Goal: Book appointment/travel/reservation

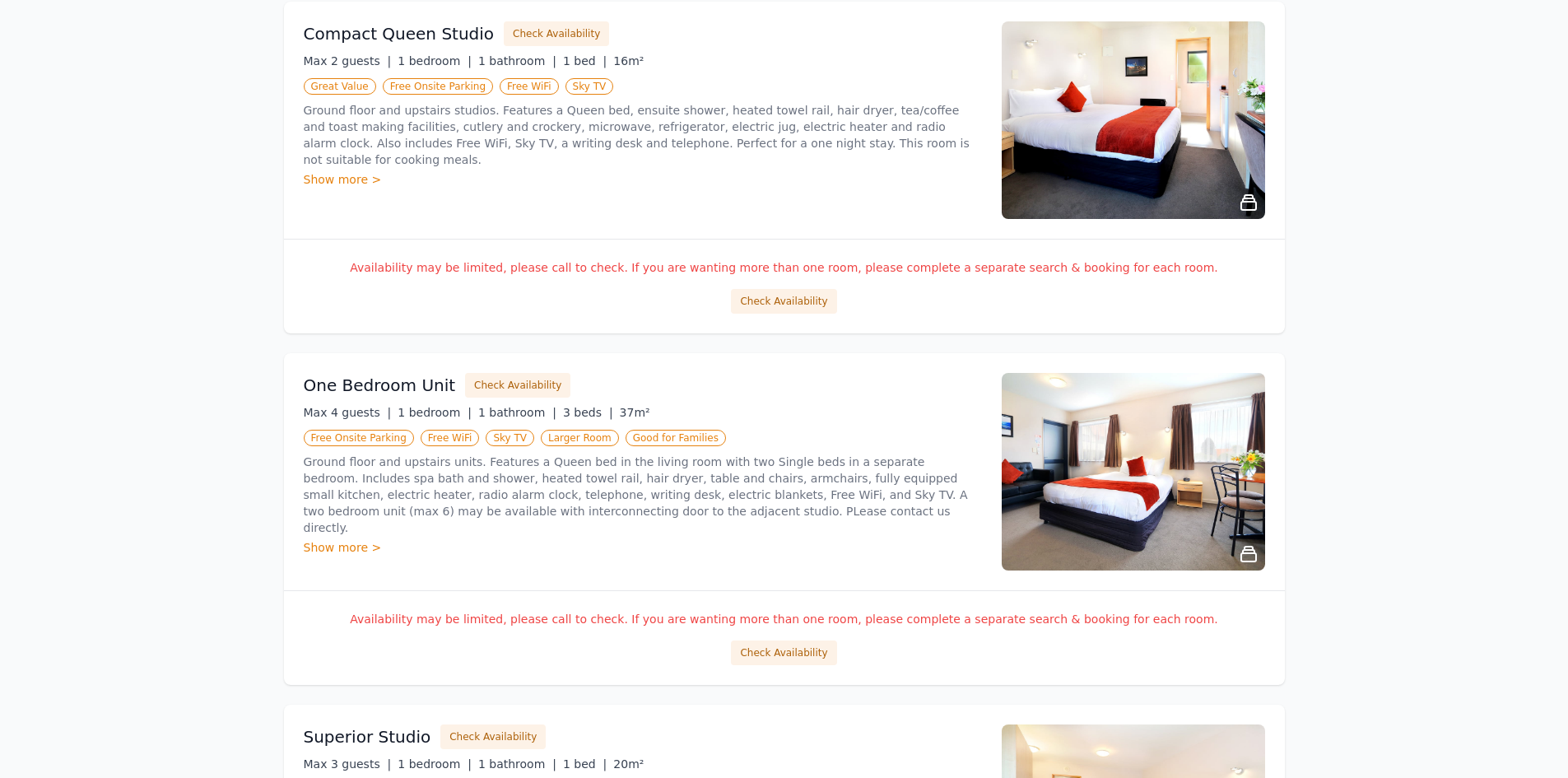
scroll to position [330, 0]
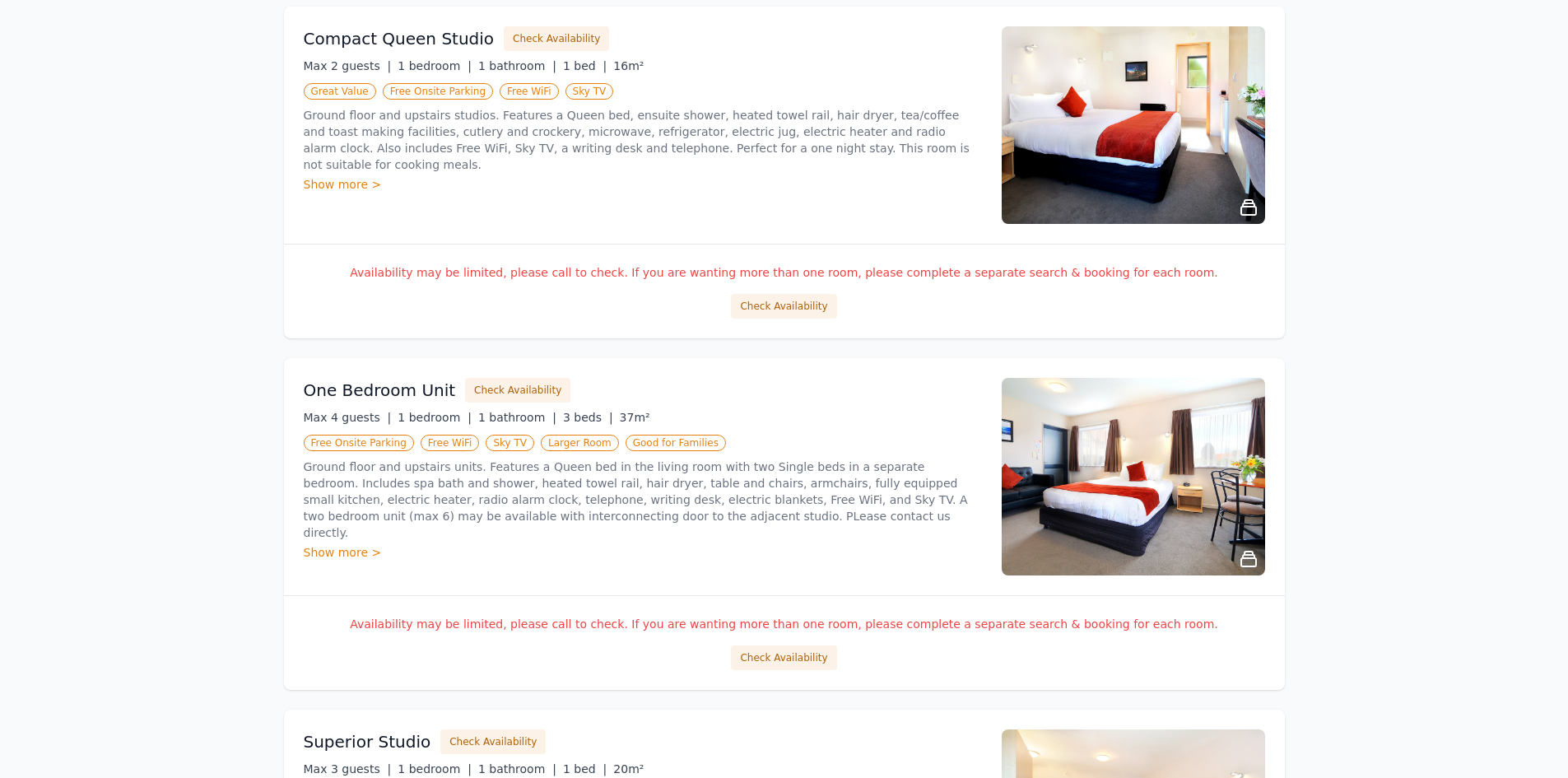
click at [1176, 136] on img at bounding box center [1133, 124] width 264 height 197
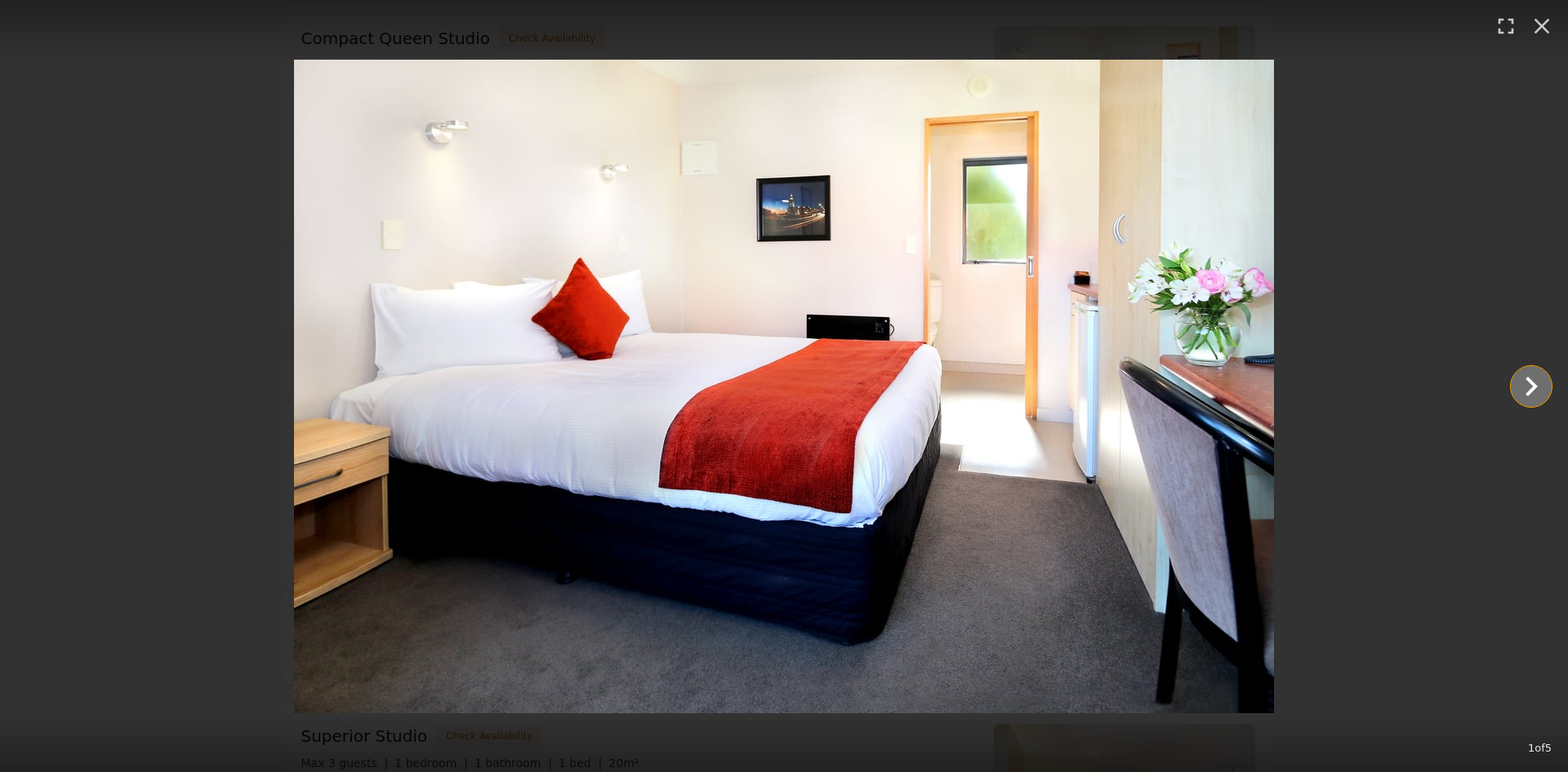
click at [1536, 389] on icon "Show slide 2 of 5" at bounding box center [1531, 386] width 39 height 39
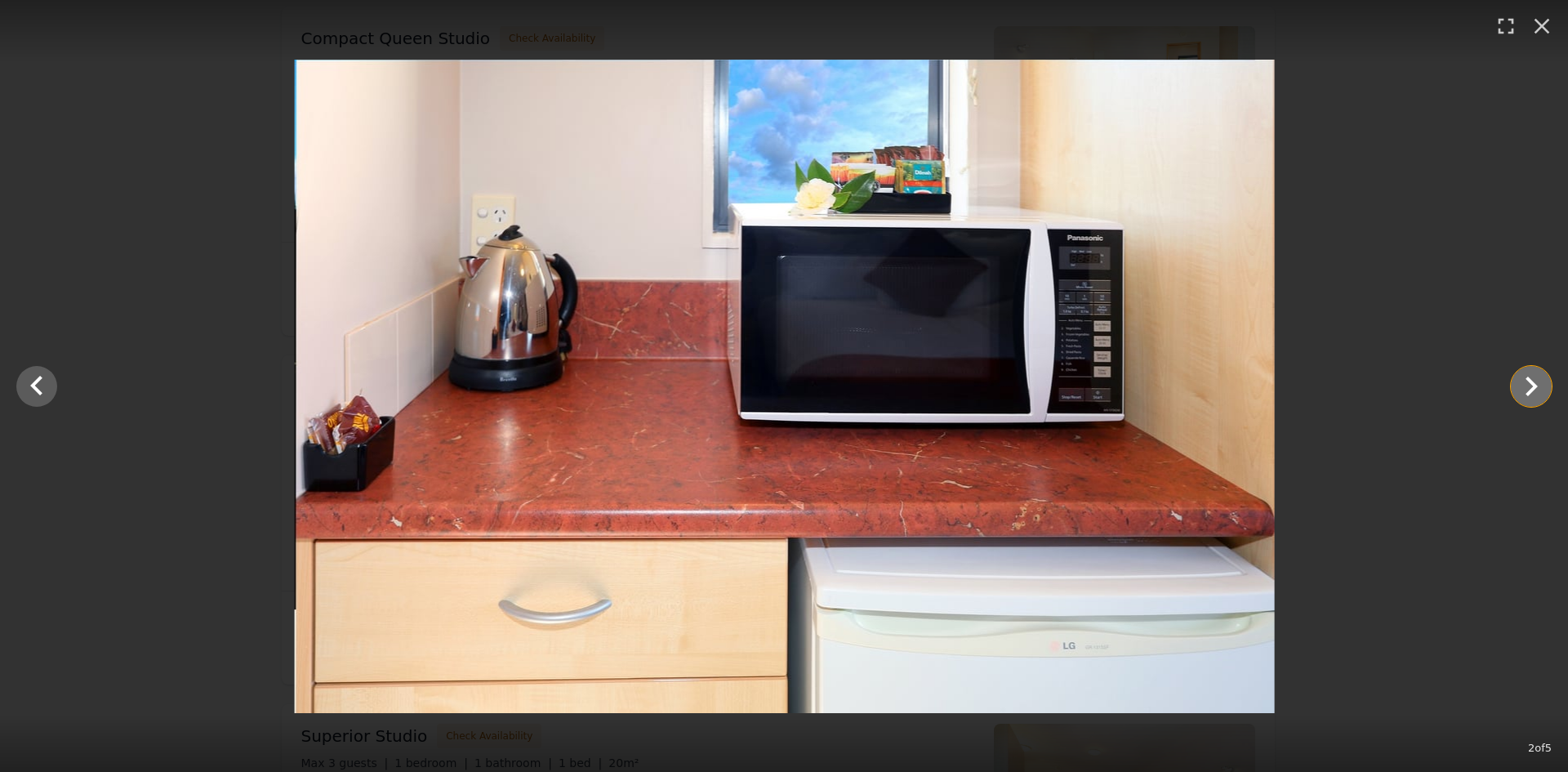
click at [1536, 389] on icon "Show slide 3 of 5" at bounding box center [1531, 386] width 39 height 39
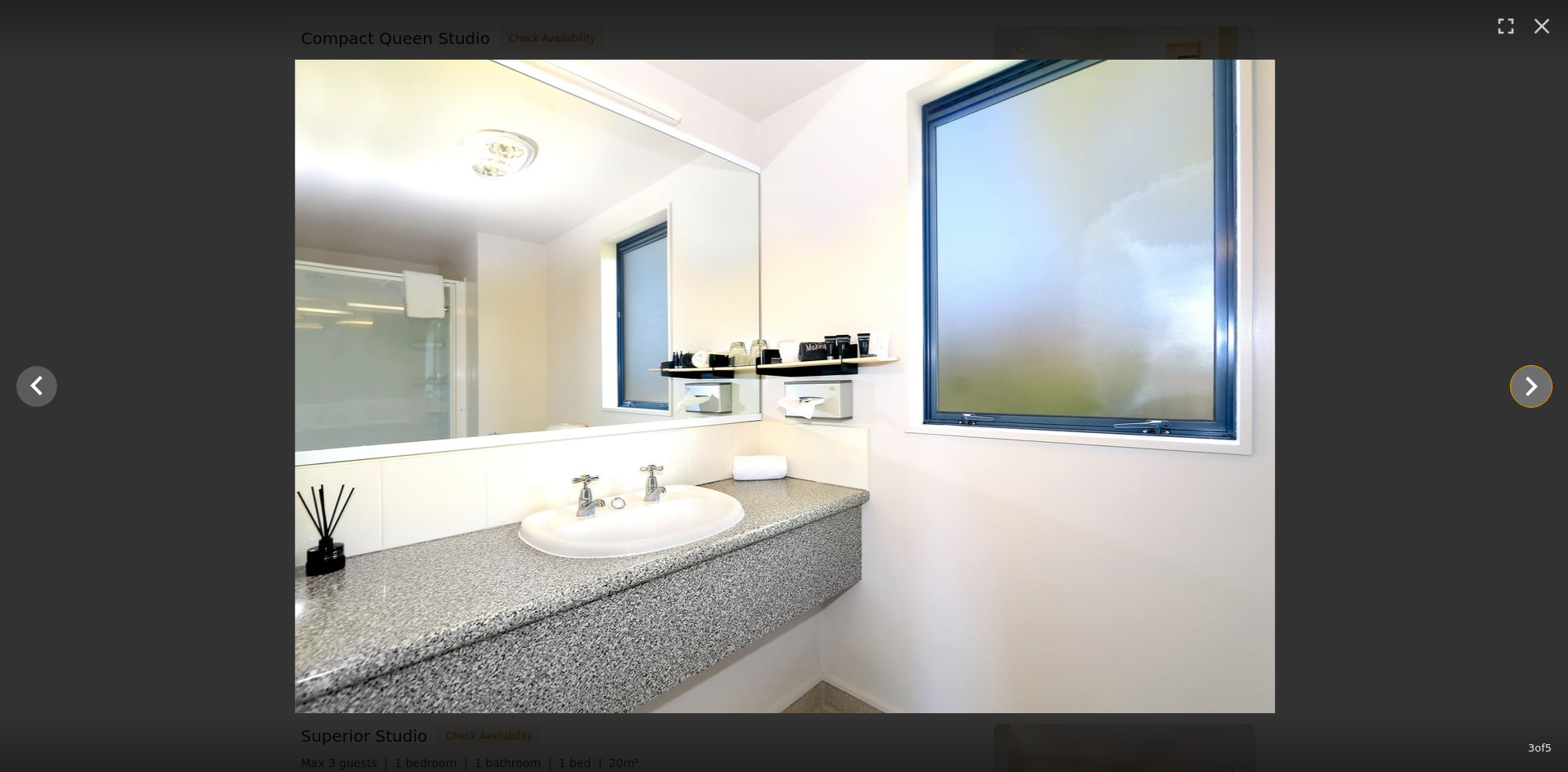
click at [1536, 389] on icon "Show slide 4 of 5" at bounding box center [1531, 386] width 39 height 39
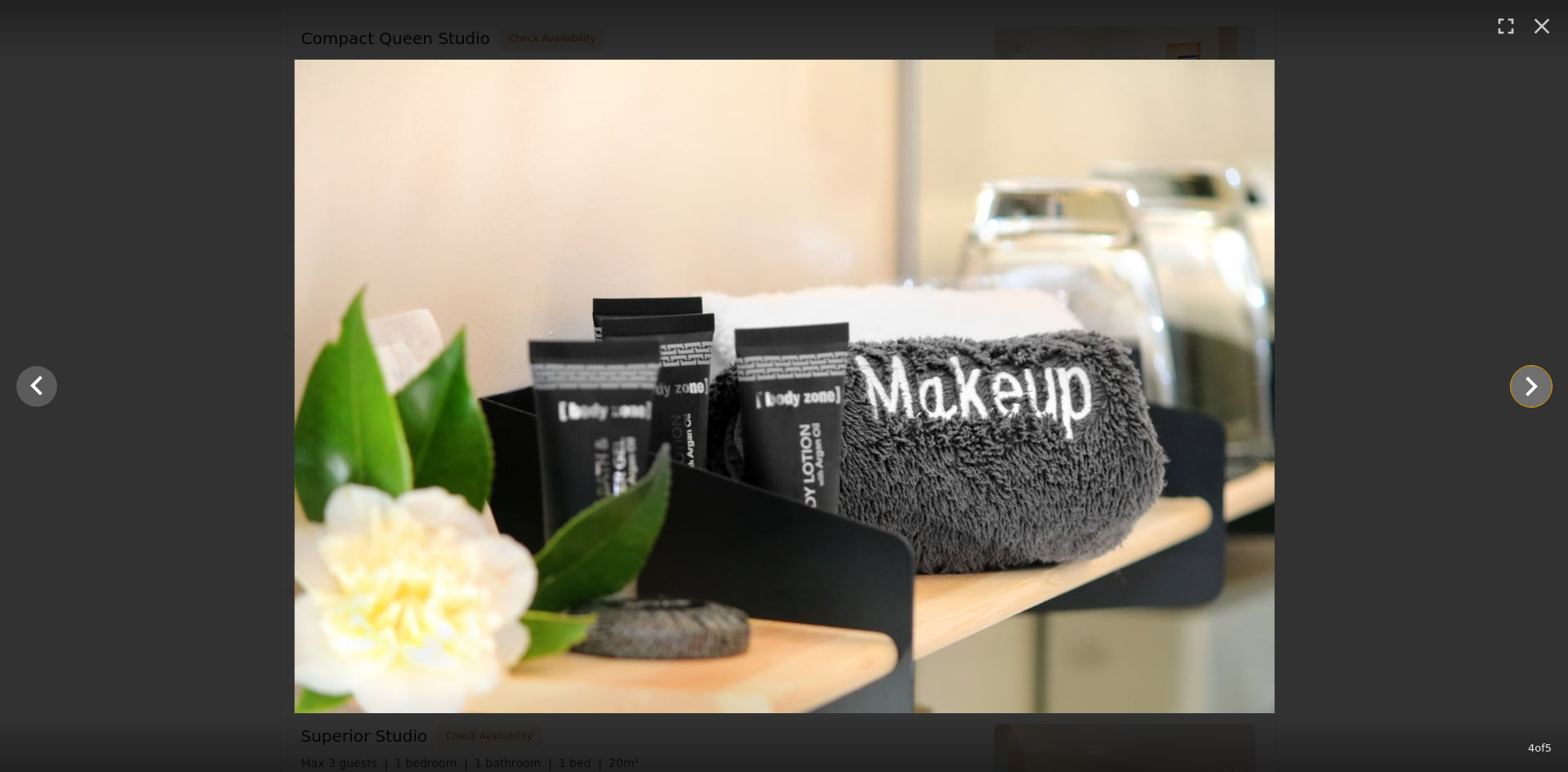
click at [1536, 389] on icon "Show slide 5 of 5" at bounding box center [1531, 386] width 39 height 39
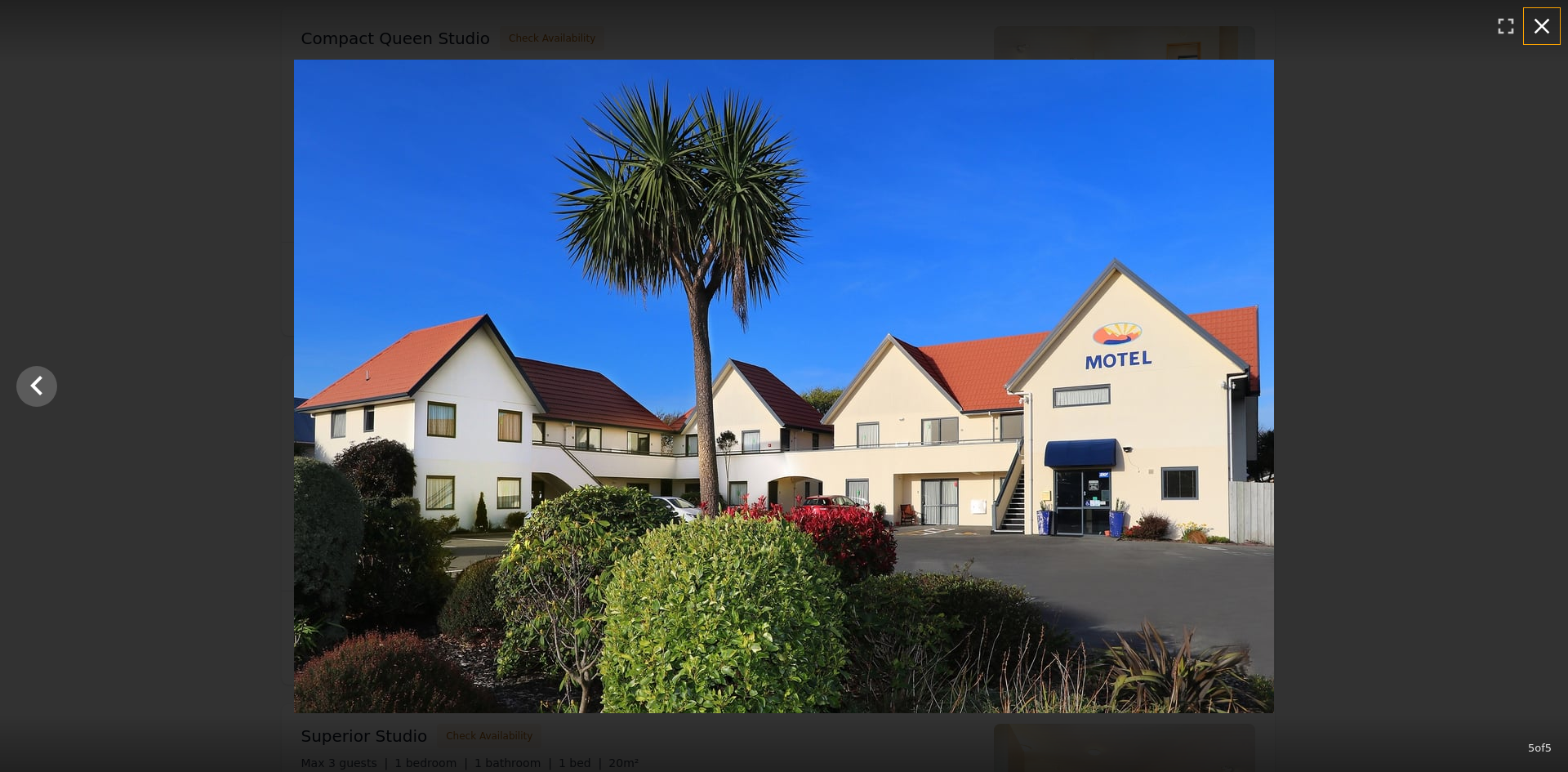
click at [1540, 18] on icon "button" at bounding box center [1541, 26] width 26 height 26
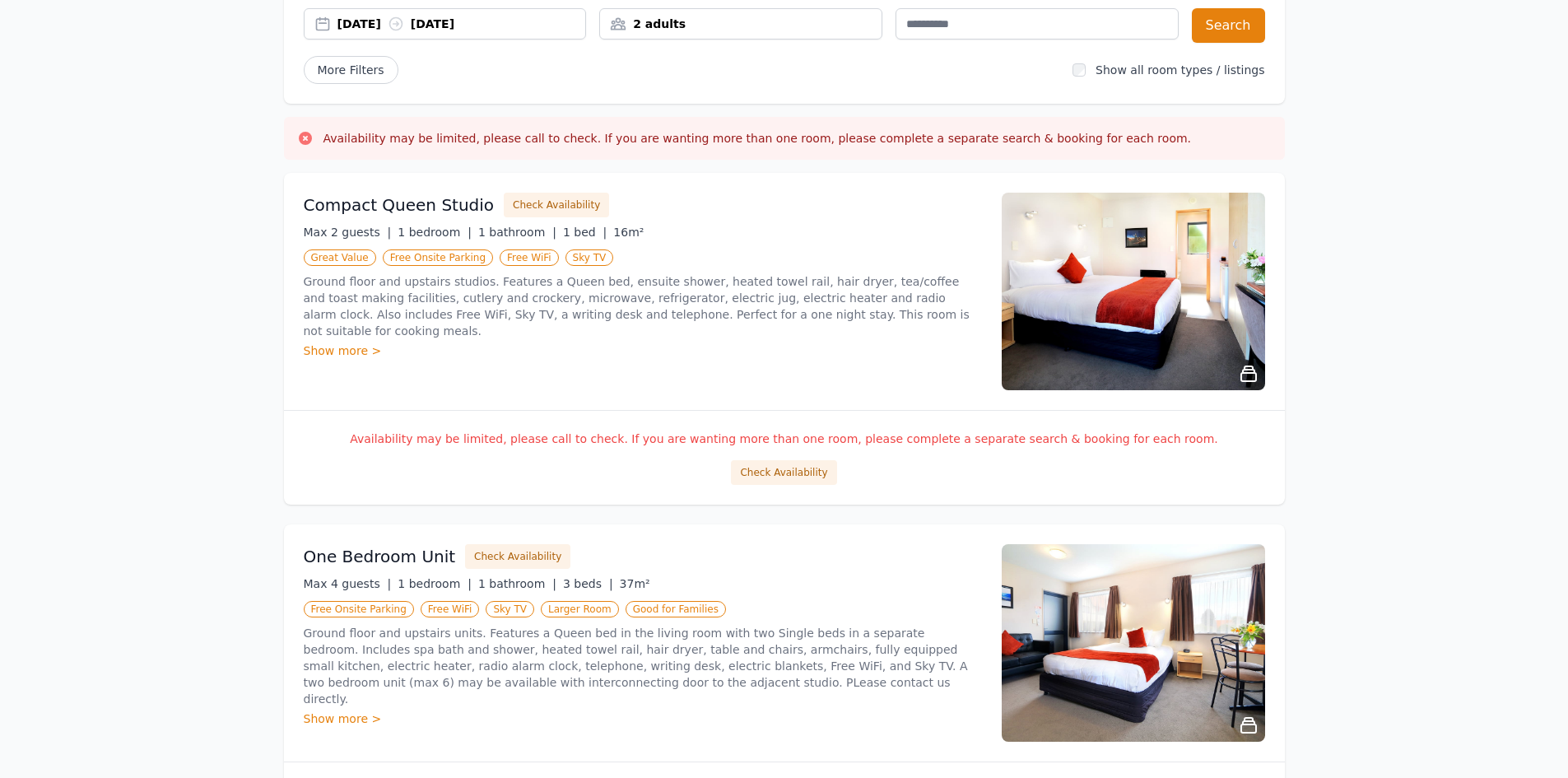
scroll to position [0, 0]
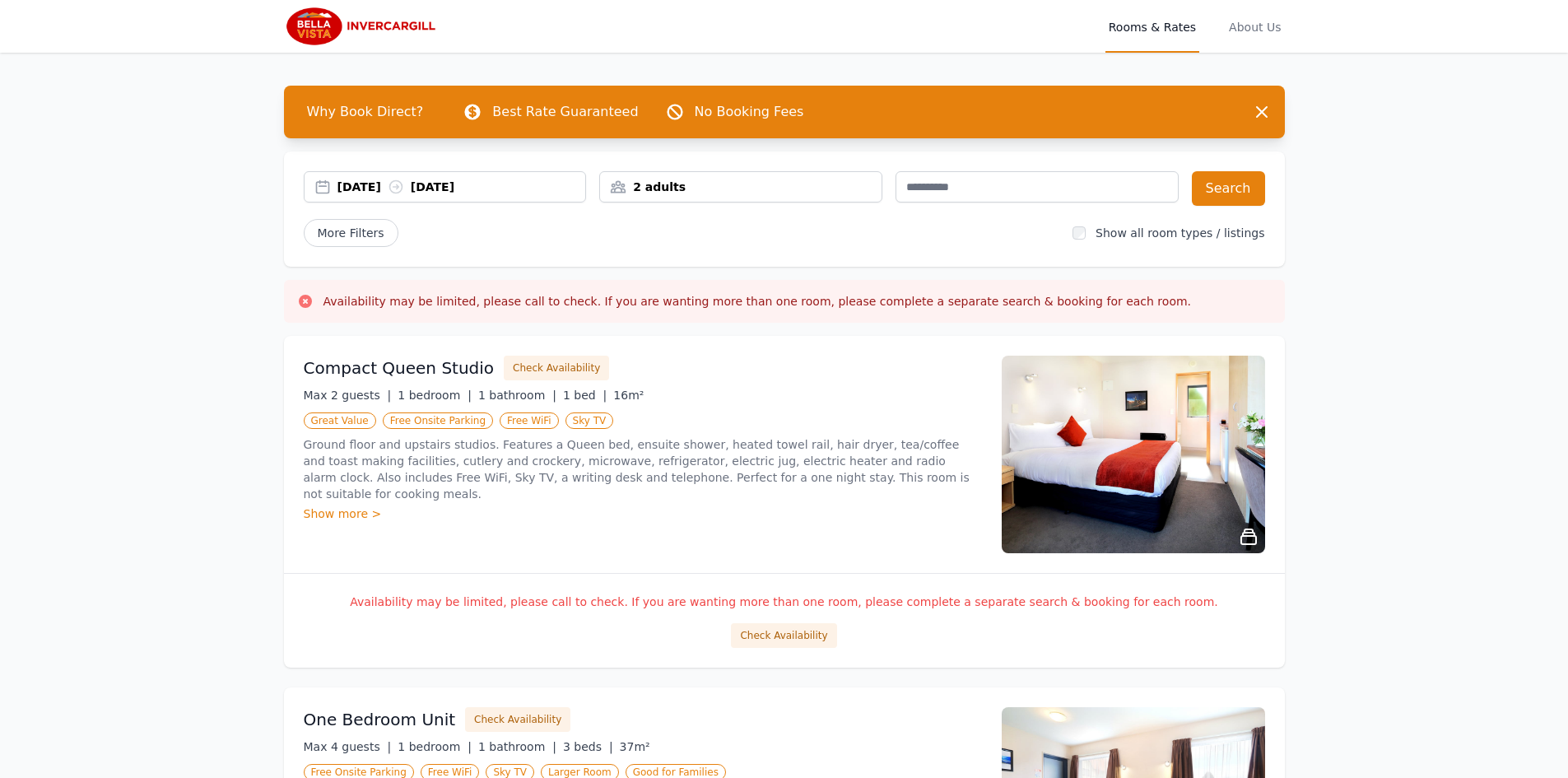
click at [785, 621] on div "Availability may be limited, please call to check. If you are wanting more than…" at bounding box center [784, 620] width 1001 height 95
click at [786, 632] on button "Check Availability" at bounding box center [784, 635] width 105 height 25
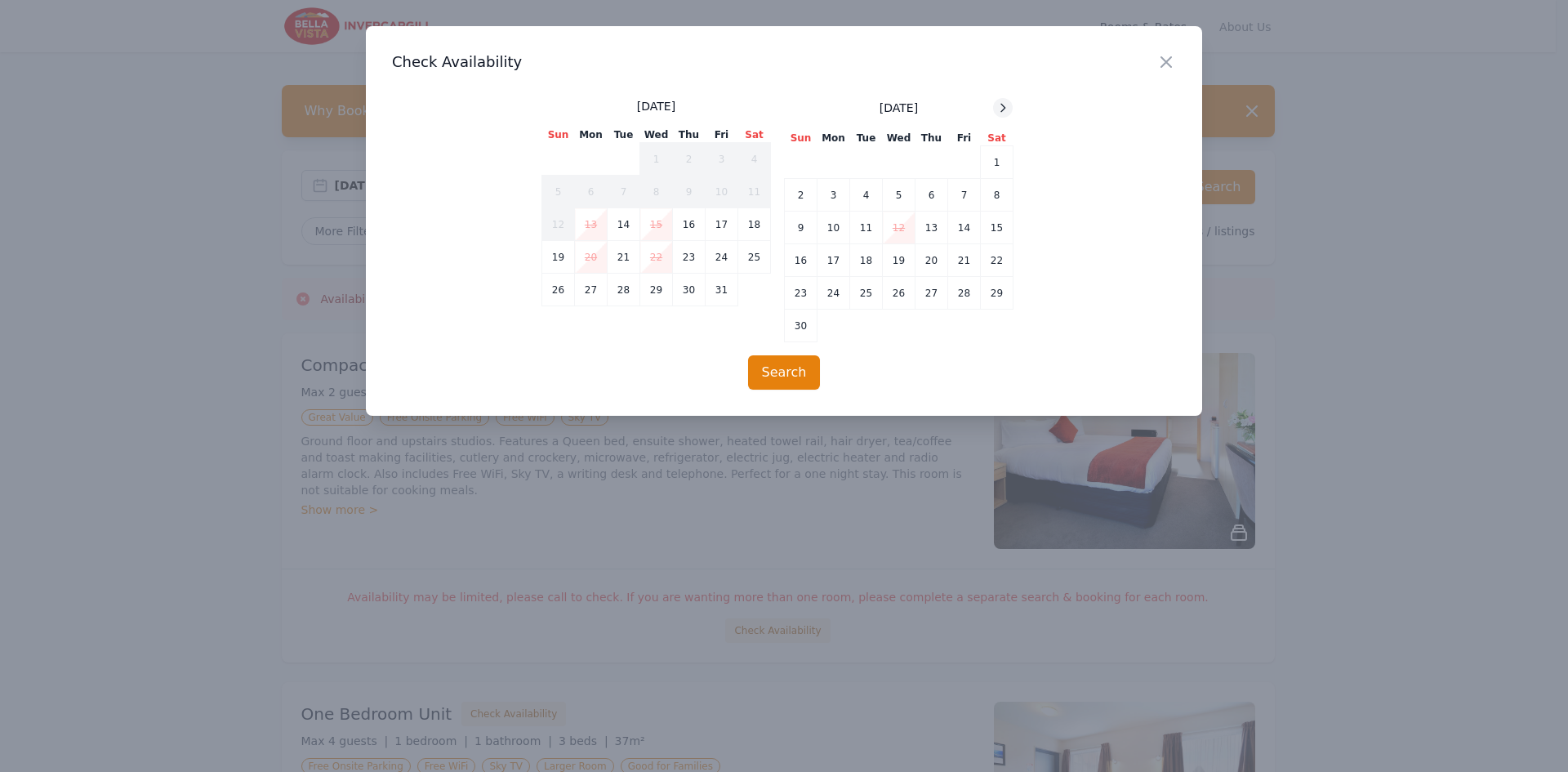
click at [996, 104] on icon at bounding box center [1002, 107] width 13 height 13
click at [997, 104] on icon at bounding box center [1002, 107] width 13 height 13
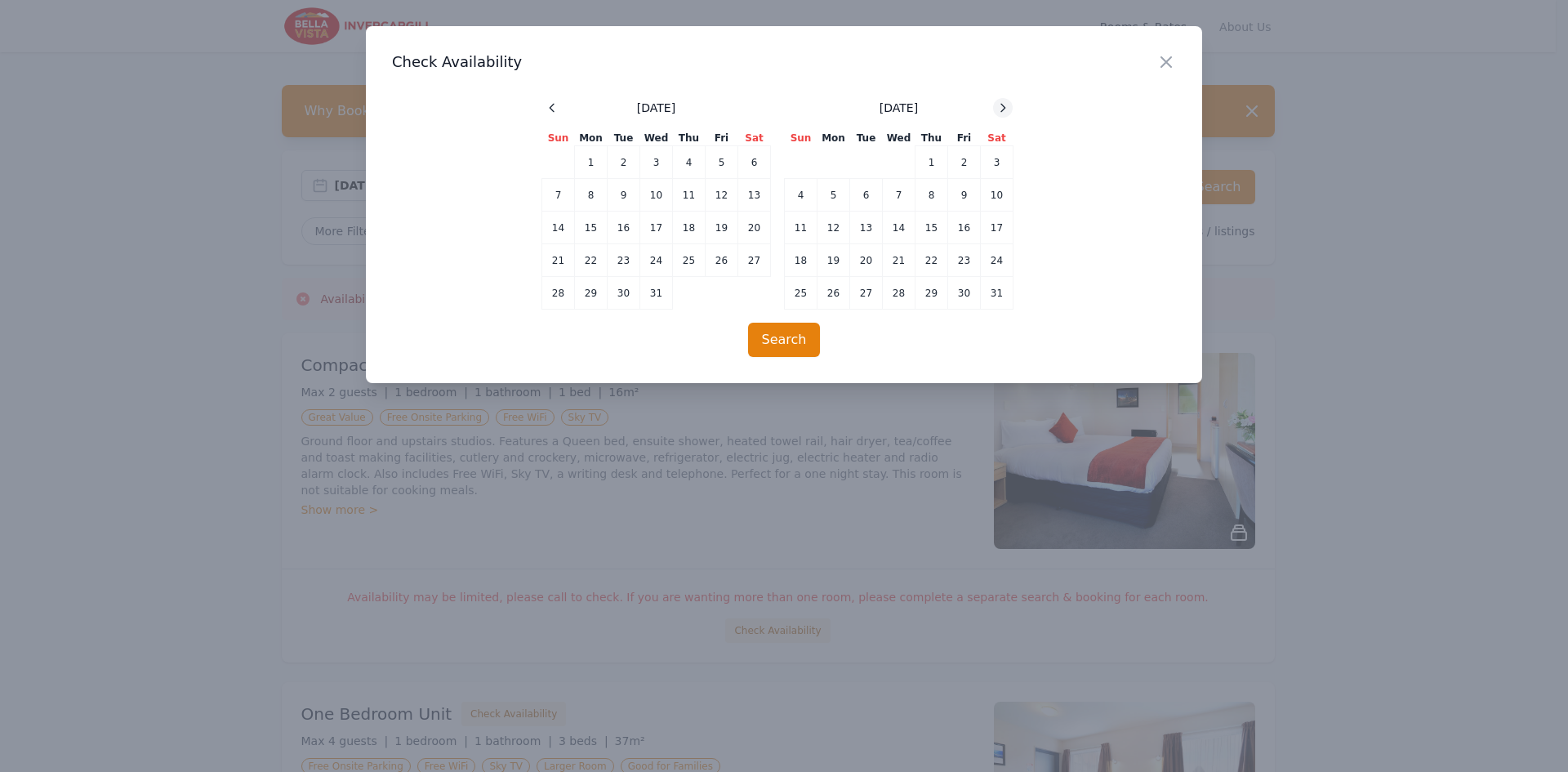
click at [997, 104] on icon at bounding box center [1002, 107] width 13 height 13
click at [1177, 66] on div "Close" at bounding box center [1179, 51] width 46 height 51
click at [1166, 60] on icon "button" at bounding box center [1166, 62] width 20 height 19
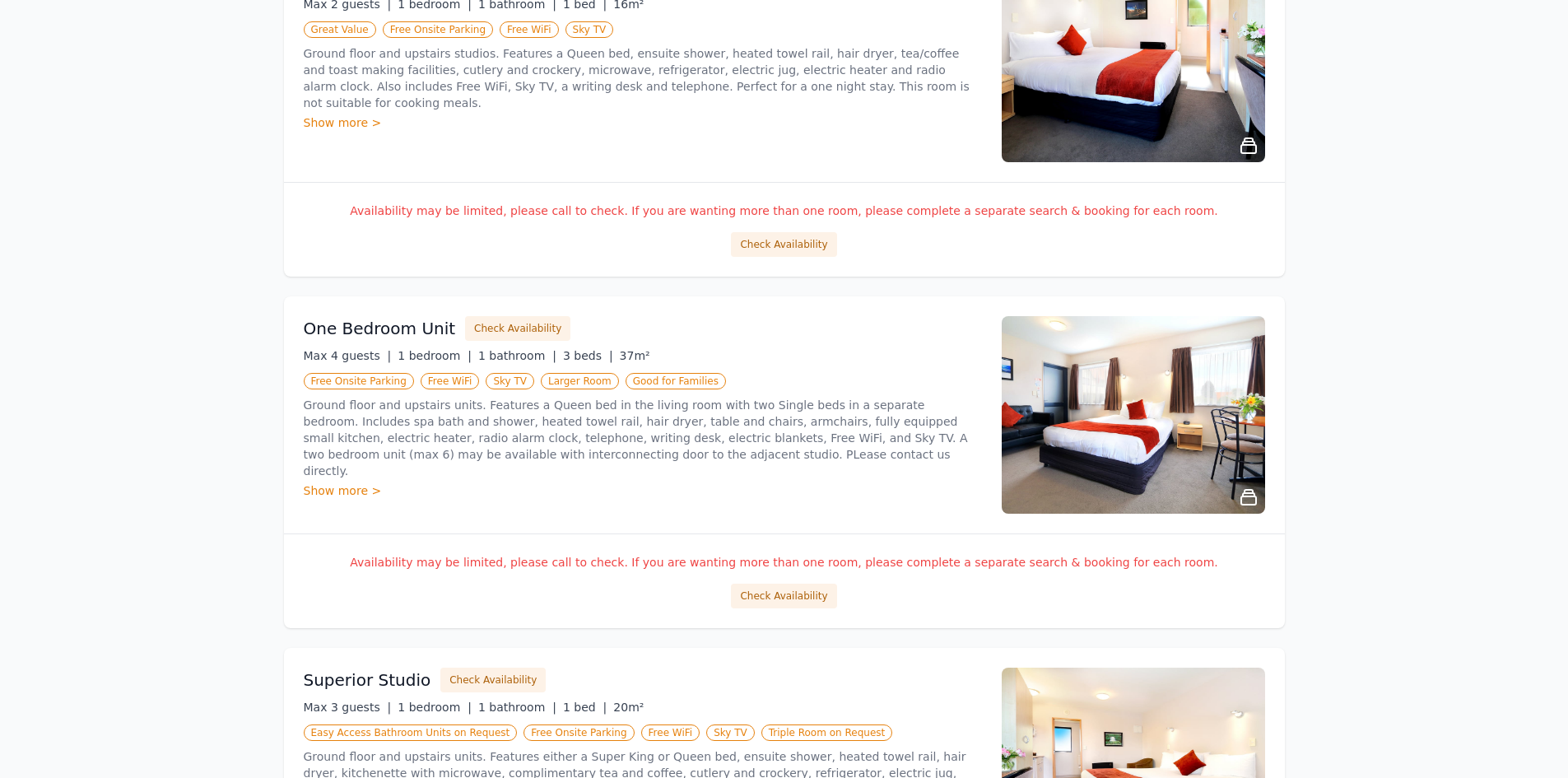
scroll to position [412, 0]
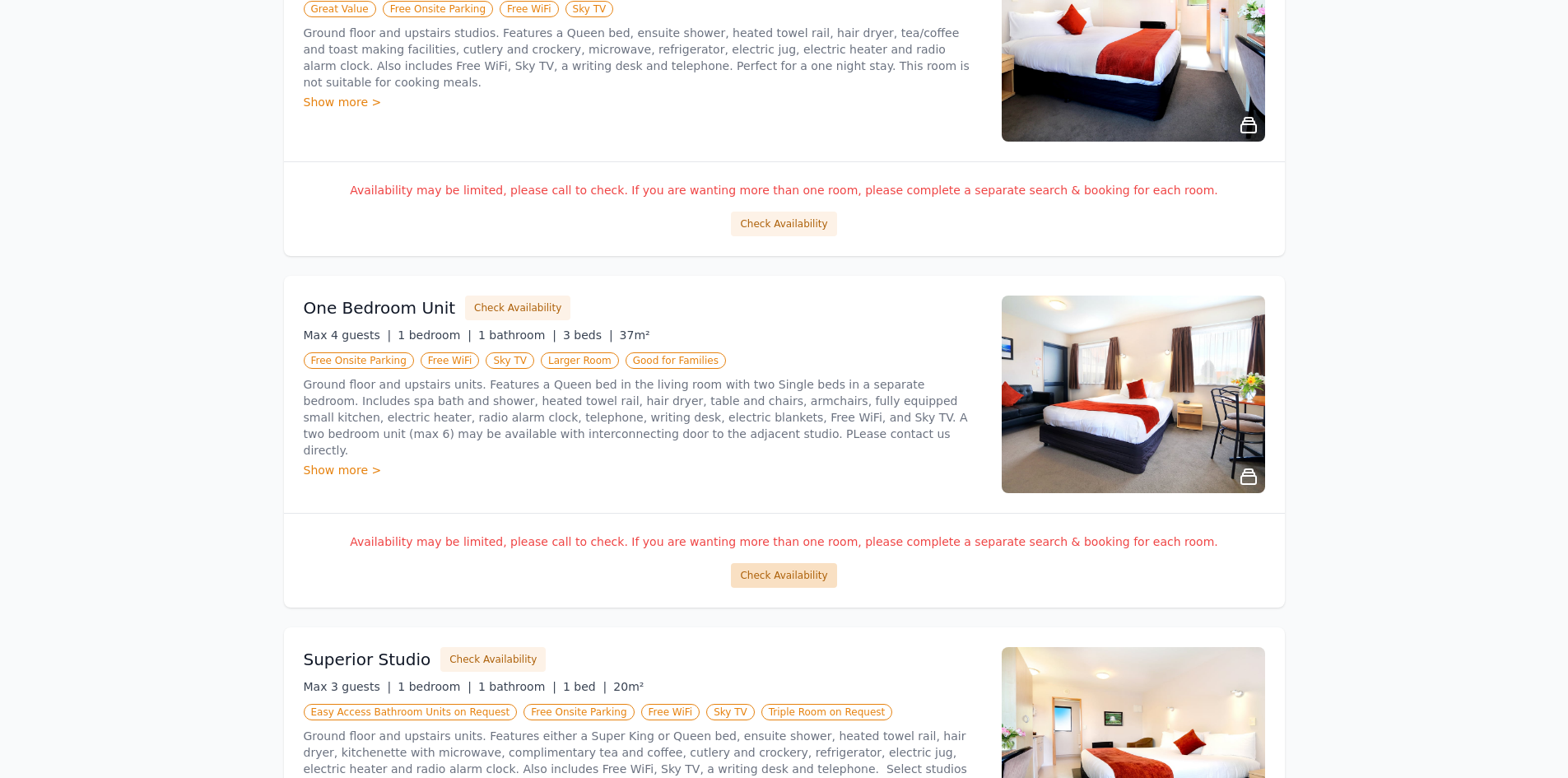
click at [776, 576] on button "Check Availability" at bounding box center [784, 575] width 105 height 25
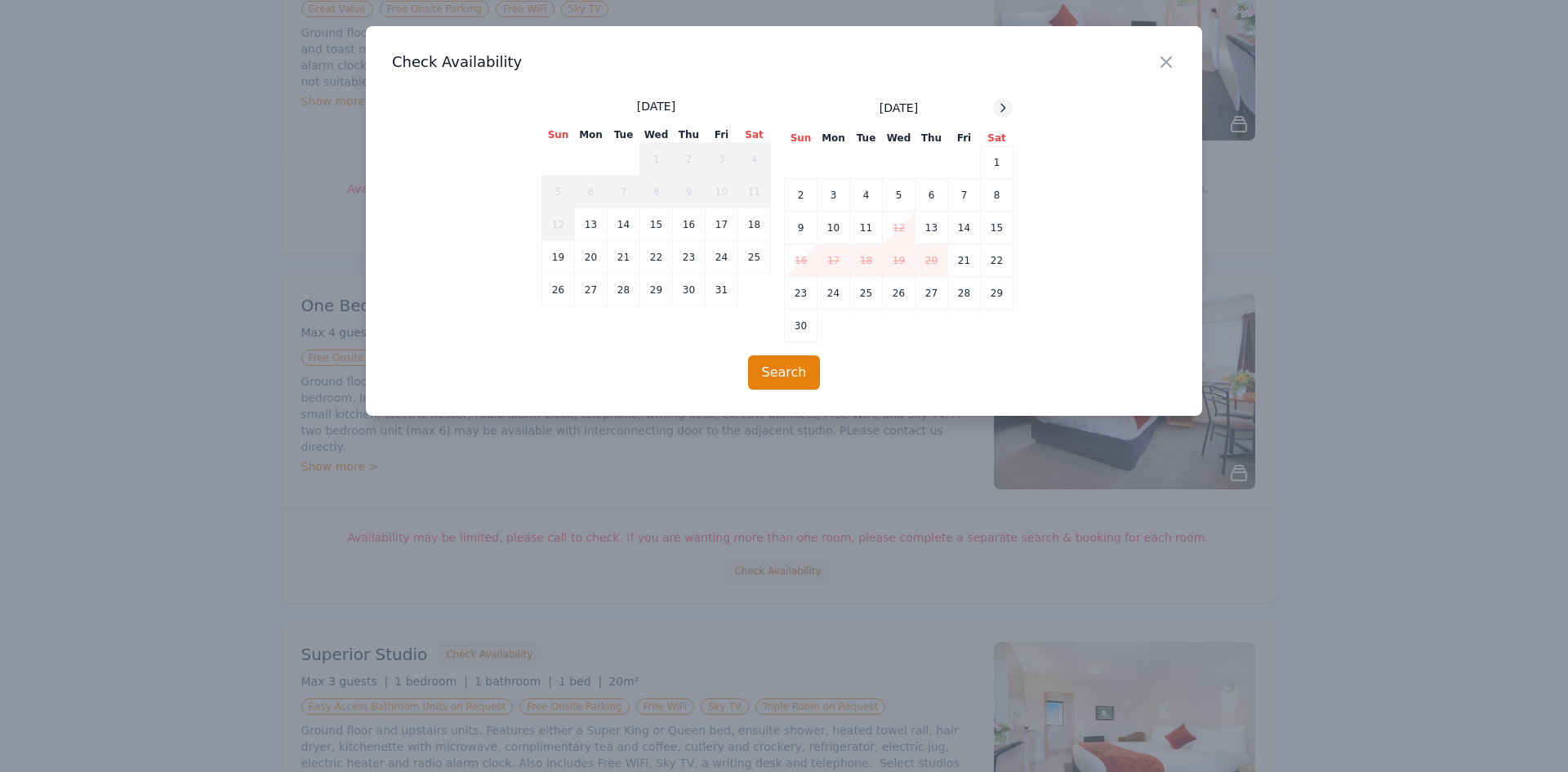
click at [1008, 99] on div at bounding box center [1002, 108] width 20 height 19
click at [1005, 105] on icon at bounding box center [1002, 107] width 13 height 13
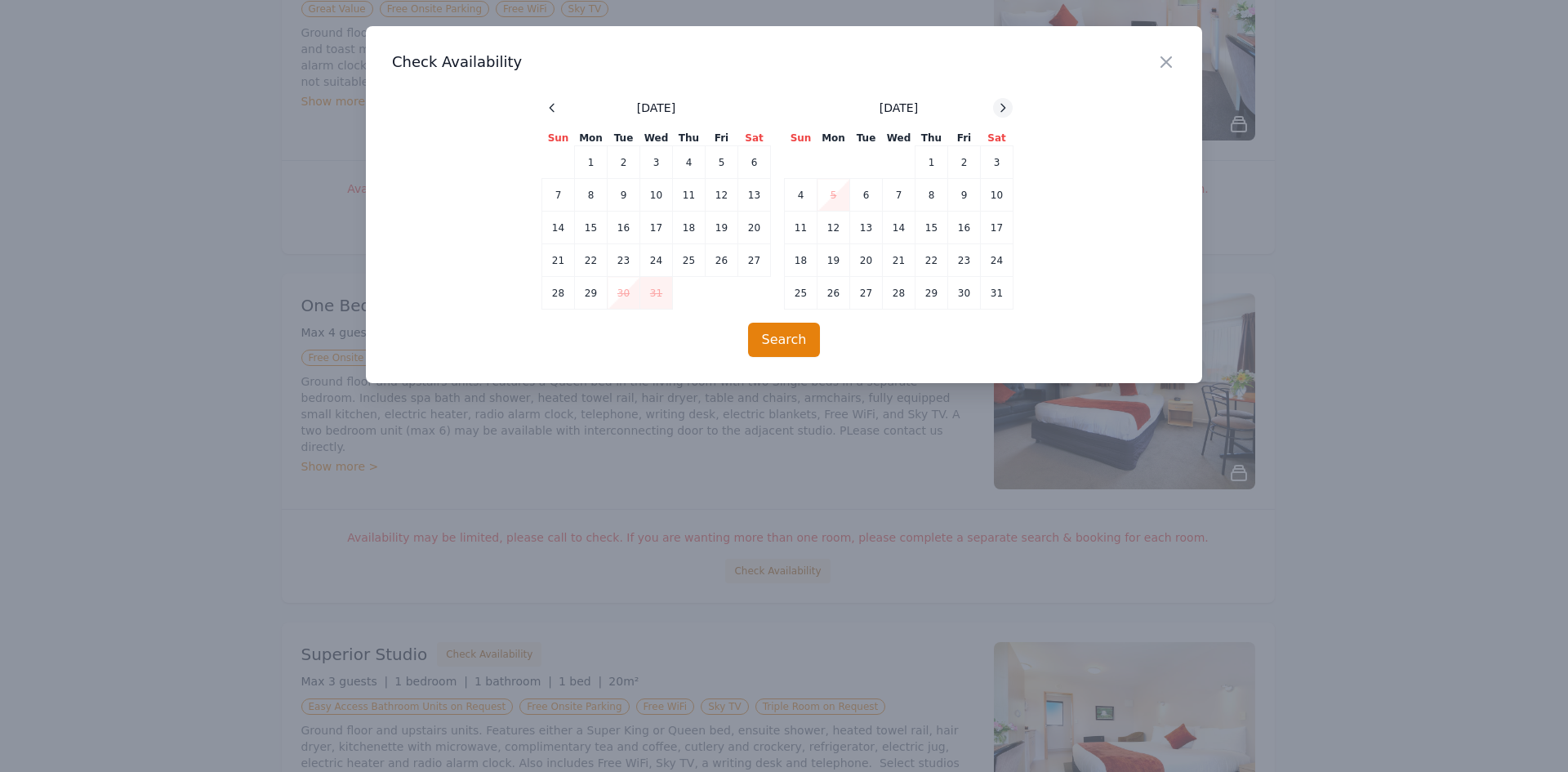
click at [1005, 105] on icon at bounding box center [1002, 107] width 13 height 13
click at [1170, 66] on icon "button" at bounding box center [1166, 61] width 10 height 10
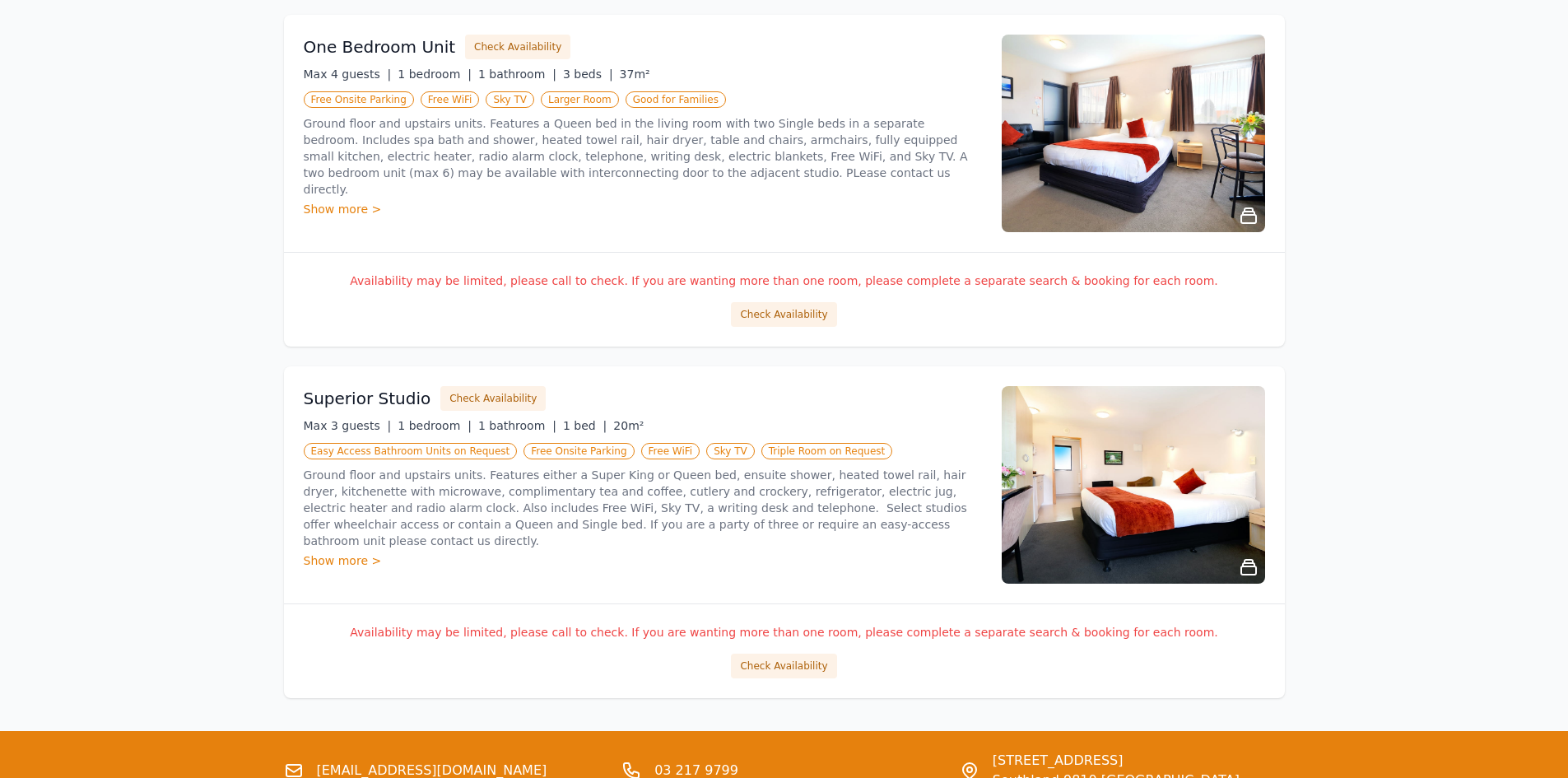
scroll to position [820, 0]
